Goal: Contribute content: Add original content to the website for others to see

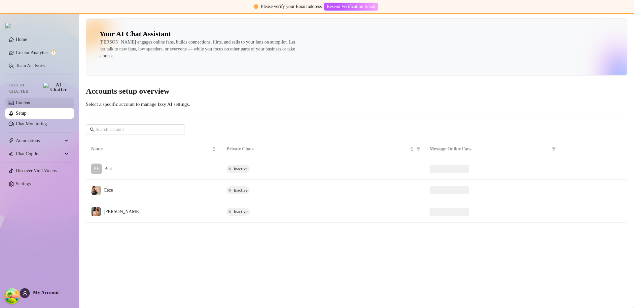
click at [30, 100] on link "Content" at bounding box center [23, 102] width 15 height 5
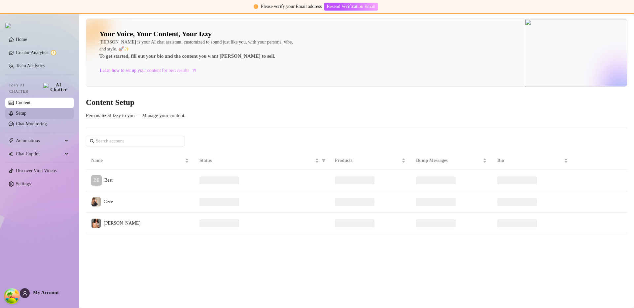
click at [26, 111] on link "Setup" at bounding box center [21, 113] width 11 height 5
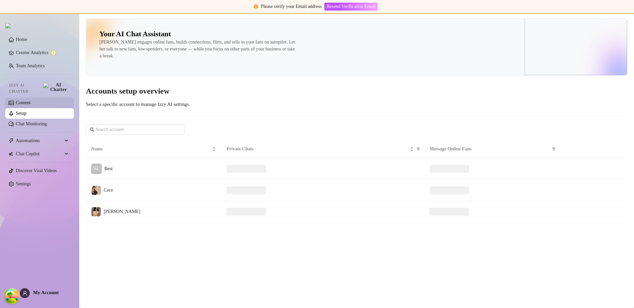
click at [18, 100] on link "Content" at bounding box center [23, 102] width 15 height 5
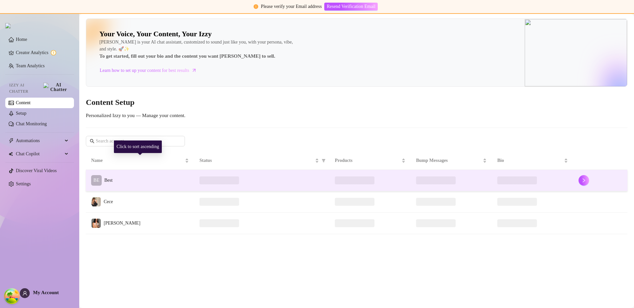
click at [170, 181] on td "BE Best" at bounding box center [140, 180] width 108 height 21
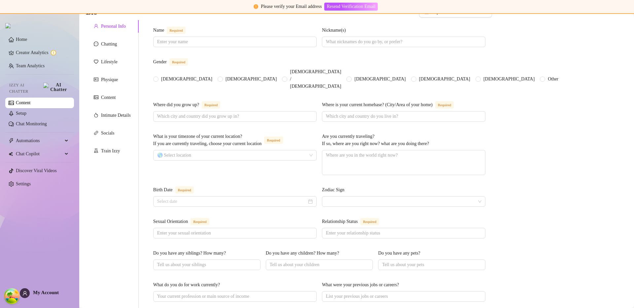
scroll to position [8, 0]
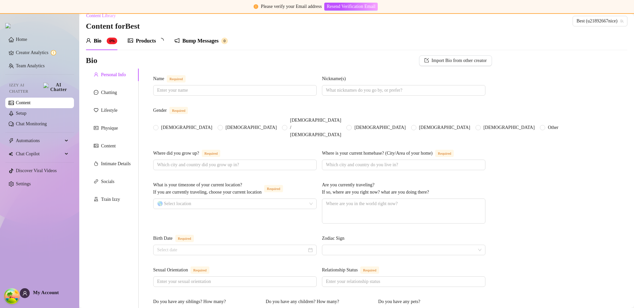
drag, startPoint x: 218, startPoint y: 58, endPoint x: 214, endPoint y: 54, distance: 6.1
click at [218, 58] on div "Bio Import Bio from other creator" at bounding box center [289, 60] width 406 height 11
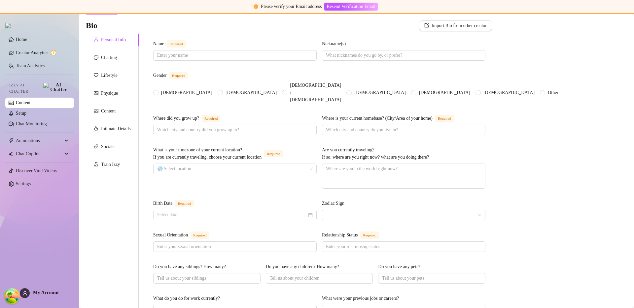
scroll to position [0, 0]
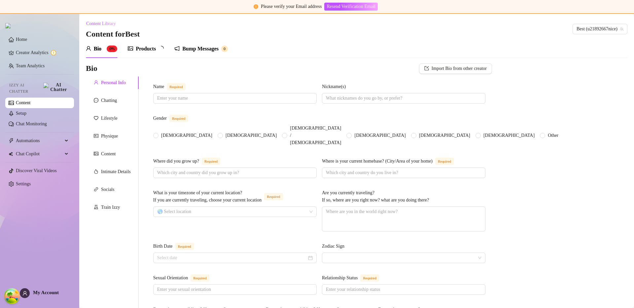
click at [241, 68] on div "Bio Import Bio from other creator" at bounding box center [289, 68] width 406 height 11
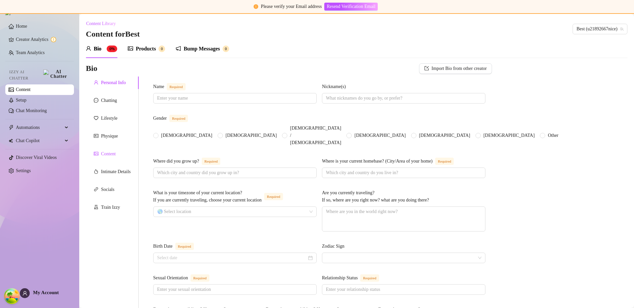
click at [113, 155] on div "Content" at bounding box center [108, 154] width 15 height 7
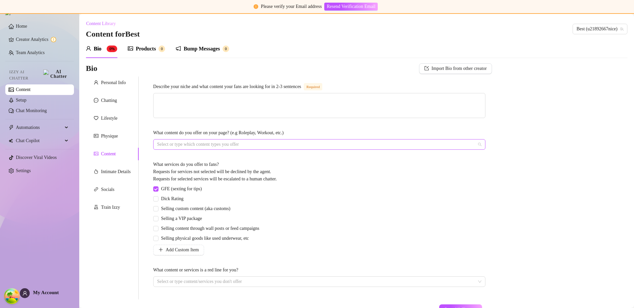
click at [253, 147] on div at bounding box center [315, 144] width 322 height 9
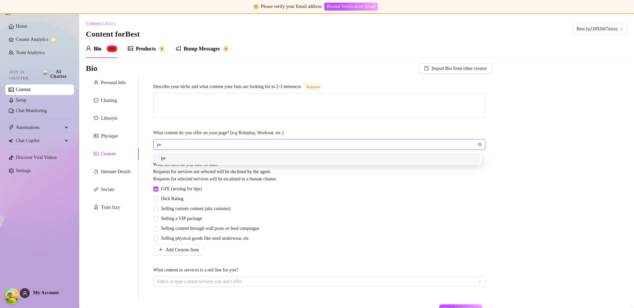
type input "pee"
click at [256, 161] on div "pee" at bounding box center [318, 158] width 315 height 7
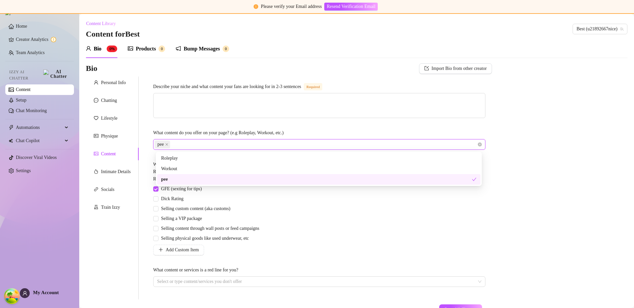
click at [412, 210] on div "GFE (sexting for tips) Dick Rating Selling custom content (aka customs) Selling…" at bounding box center [319, 221] width 332 height 70
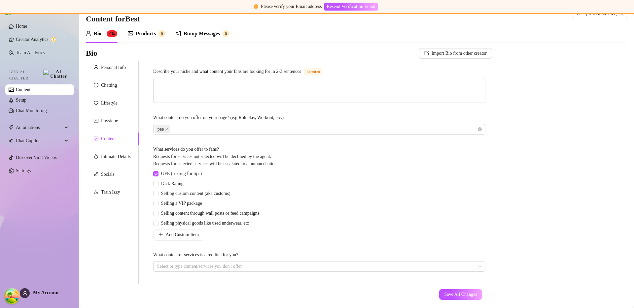
scroll to position [16, 0]
click at [448, 297] on span "Save All Changes" at bounding box center [460, 294] width 33 height 5
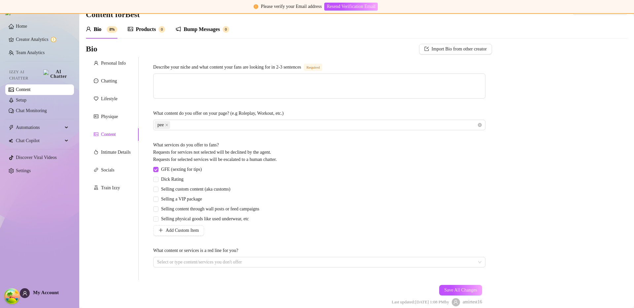
scroll to position [50, 0]
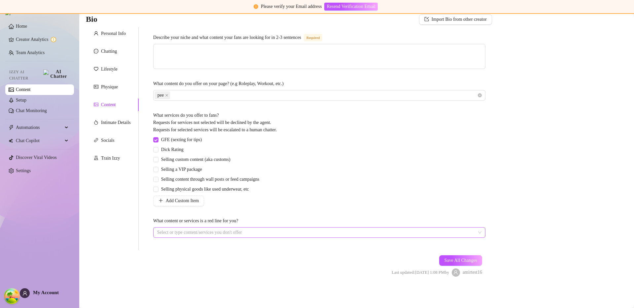
click at [244, 233] on div at bounding box center [315, 232] width 322 height 9
click at [274, 218] on div "What content or services is a red line for you?" at bounding box center [319, 223] width 332 height 10
click at [267, 233] on div at bounding box center [315, 232] width 322 height 9
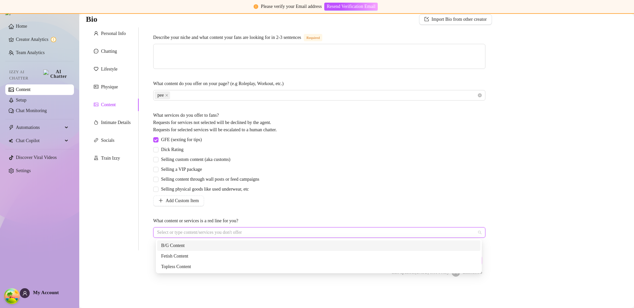
click at [270, 216] on div "Describe your niche and what content your fans are looking for in 2-3 sentences…" at bounding box center [319, 139] width 332 height 210
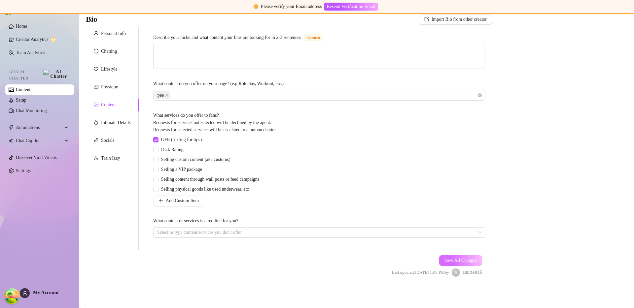
click at [458, 261] on span "Save All Changes" at bounding box center [460, 260] width 33 height 5
click at [448, 257] on button "Save All Changes" at bounding box center [460, 260] width 43 height 11
click at [433, 170] on div "GFE (sexting for tips) Dick Rating Selling custom content (aka customs) Selling…" at bounding box center [319, 171] width 332 height 70
click at [466, 256] on button "Save All Changes" at bounding box center [460, 260] width 43 height 11
click at [460, 260] on span "Save All Changes" at bounding box center [460, 260] width 33 height 5
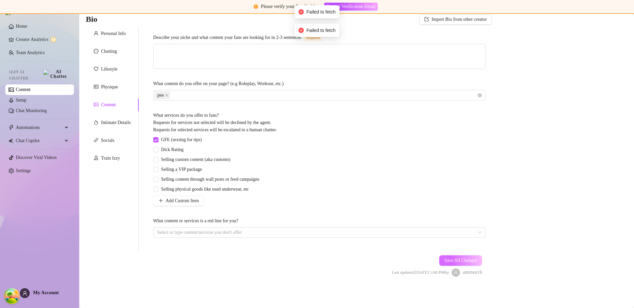
click at [460, 260] on span "Save All Changes" at bounding box center [460, 260] width 33 height 5
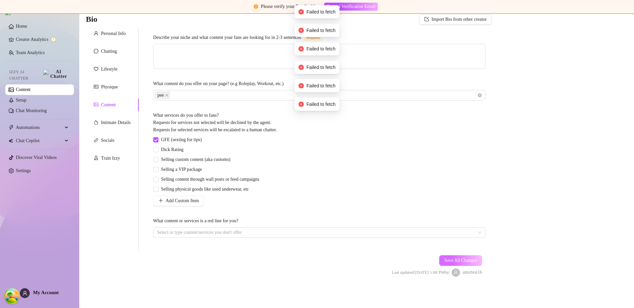
click at [460, 260] on span "Save All Changes" at bounding box center [460, 260] width 33 height 5
click at [461, 260] on span "Save All Changes" at bounding box center [460, 260] width 33 height 5
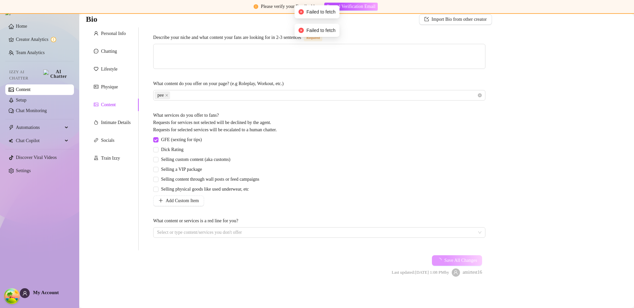
click at [461, 260] on span "Save All Changes" at bounding box center [460, 260] width 33 height 5
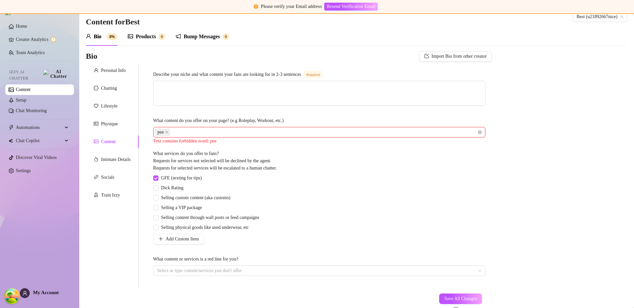
scroll to position [13, 0]
click at [149, 33] on div "Products" at bounding box center [146, 36] width 20 height 8
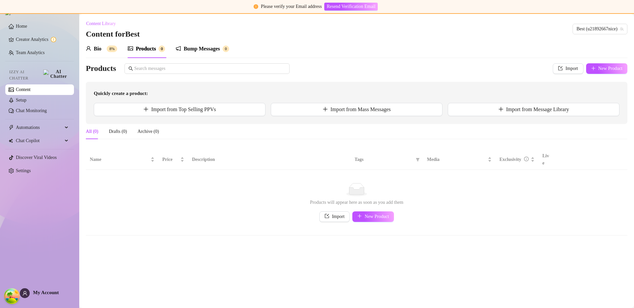
scroll to position [0, 0]
click at [368, 215] on td "No data Products will appear here as soon as you add them Import New Product" at bounding box center [356, 203] width 541 height 66
click at [372, 214] on span "New Product" at bounding box center [376, 216] width 24 height 5
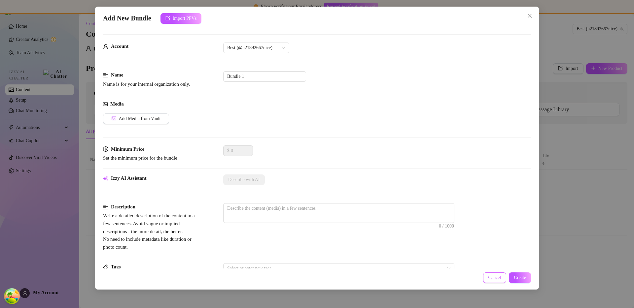
click at [490, 279] on span "Cancel" at bounding box center [494, 277] width 13 height 5
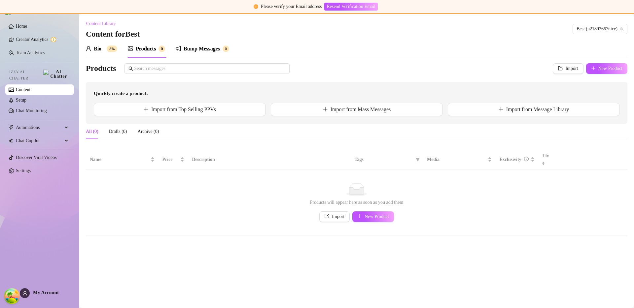
click at [196, 47] on div "Bump Messages" at bounding box center [202, 49] width 36 height 8
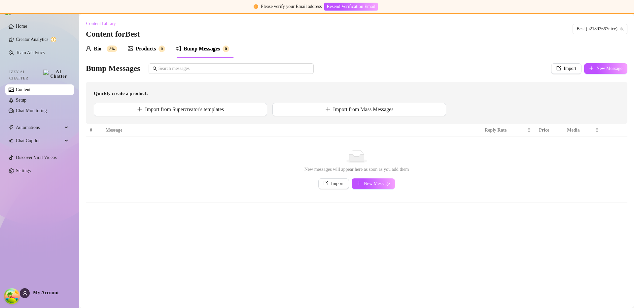
click at [143, 49] on div "Products" at bounding box center [146, 49] width 20 height 8
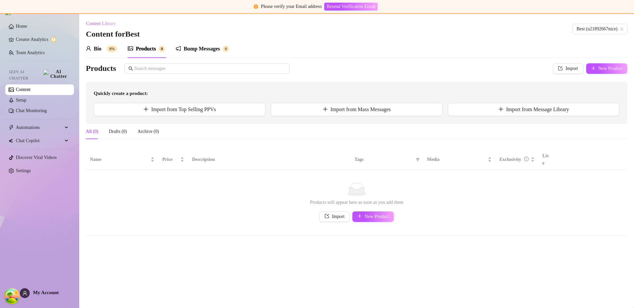
click at [187, 49] on div "Bump Messages" at bounding box center [202, 49] width 36 height 8
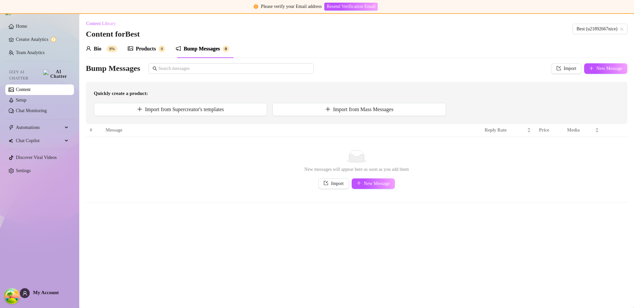
click at [148, 48] on div "Products" at bounding box center [146, 49] width 20 height 8
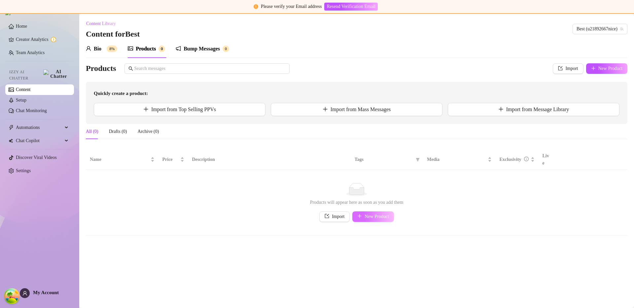
click at [361, 214] on icon "plus" at bounding box center [359, 216] width 5 height 5
type textarea "Type your message here..."
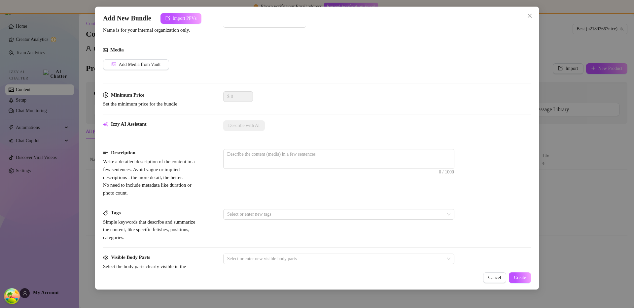
scroll to position [179, 0]
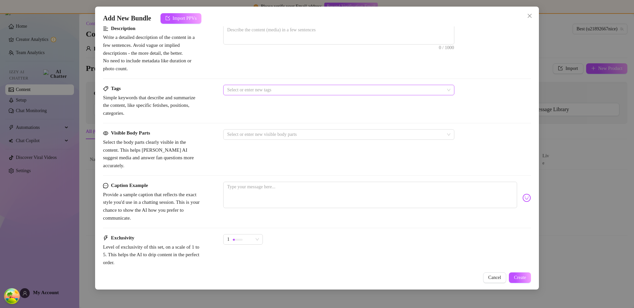
click at [258, 90] on div at bounding box center [334, 89] width 221 height 9
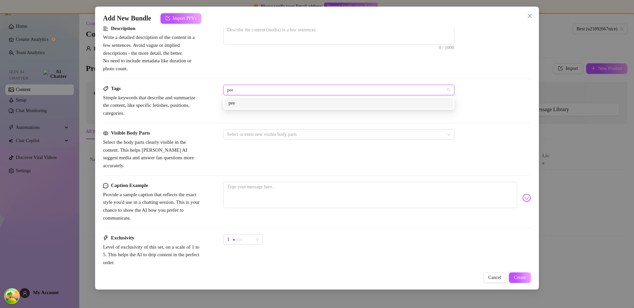
type input "pee"
click at [274, 77] on div "Description Write a detailed description of the content in a few sentences. Avo…" at bounding box center [317, 55] width 428 height 60
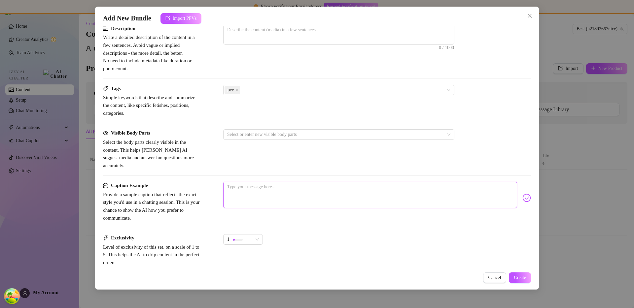
click at [255, 199] on textarea at bounding box center [370, 195] width 294 height 26
type textarea "p"
type textarea "po"
type textarea "[PERSON_NAME]"
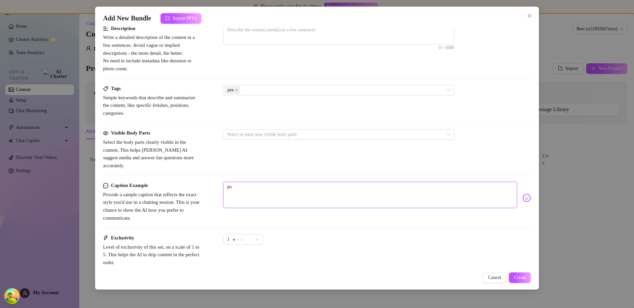
type textarea "[PERSON_NAME]"
type textarea "poee"
type textarea "[PERSON_NAME]"
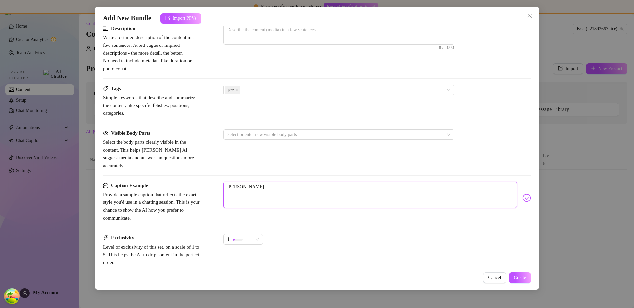
type textarea "po"
type textarea "p"
type textarea "pe"
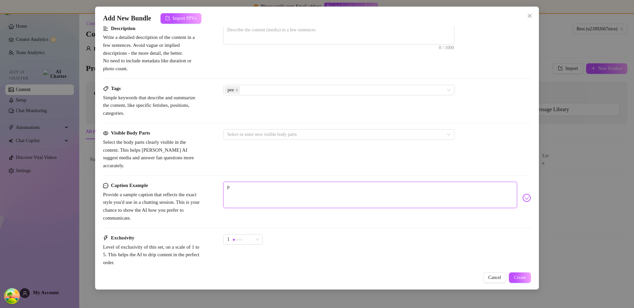
type textarea "pe"
type textarea "pee"
click at [518, 276] on span "Create" at bounding box center [520, 277] width 12 height 5
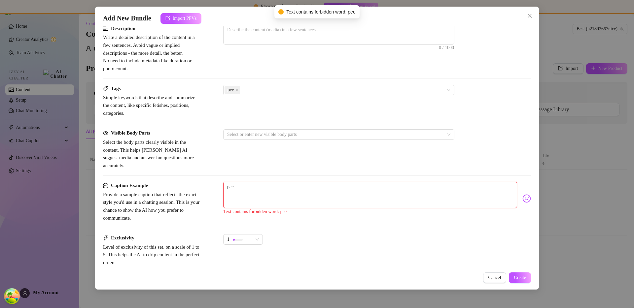
click at [344, 184] on textarea "pee" at bounding box center [370, 195] width 294 height 26
type textarea "peea"
click at [528, 279] on button "Create" at bounding box center [520, 278] width 22 height 11
click at [529, 17] on icon "close" at bounding box center [529, 15] width 5 height 5
